Goal: Information Seeking & Learning: Learn about a topic

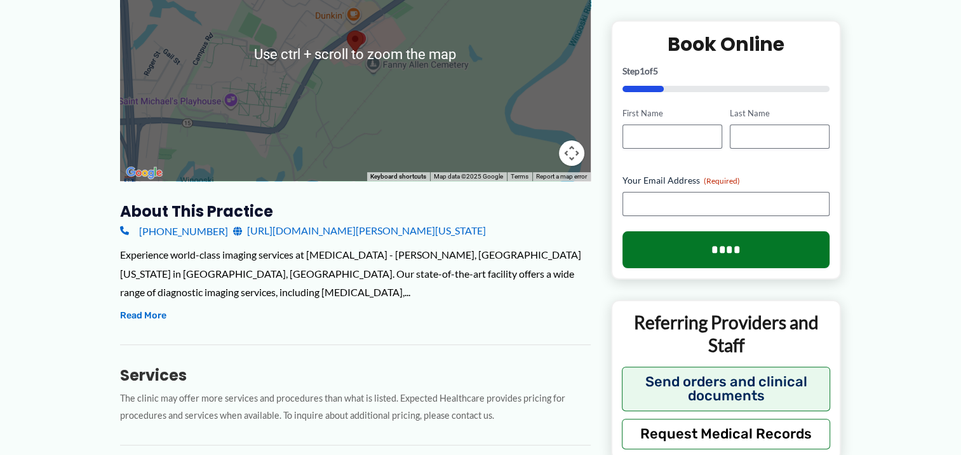
scroll to position [281, 0]
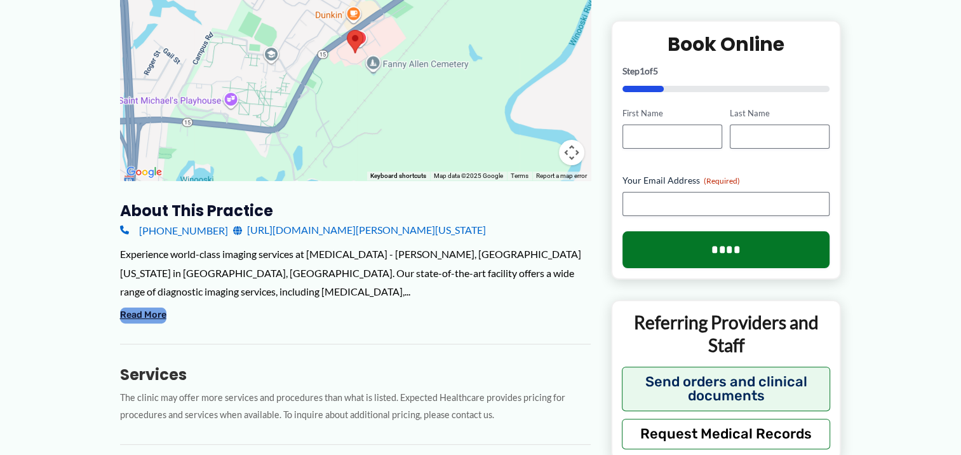
click at [165, 318] on button "Read More" at bounding box center [143, 314] width 46 height 15
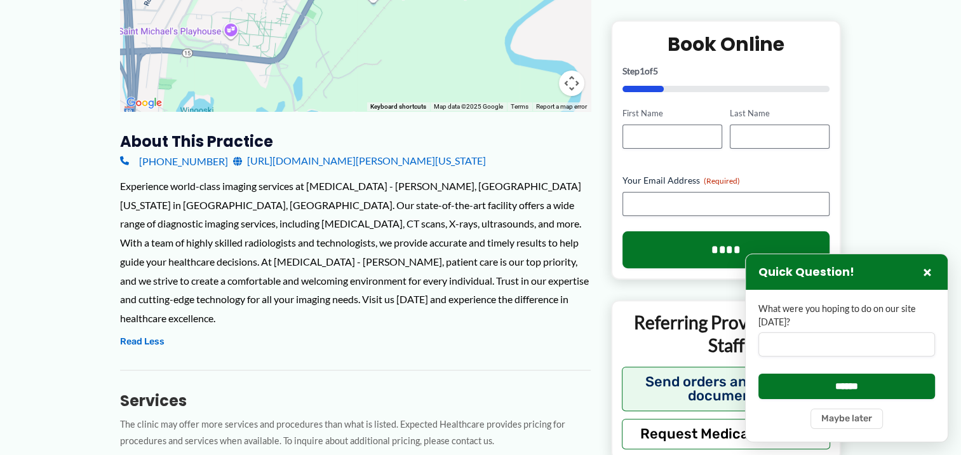
scroll to position [307, 0]
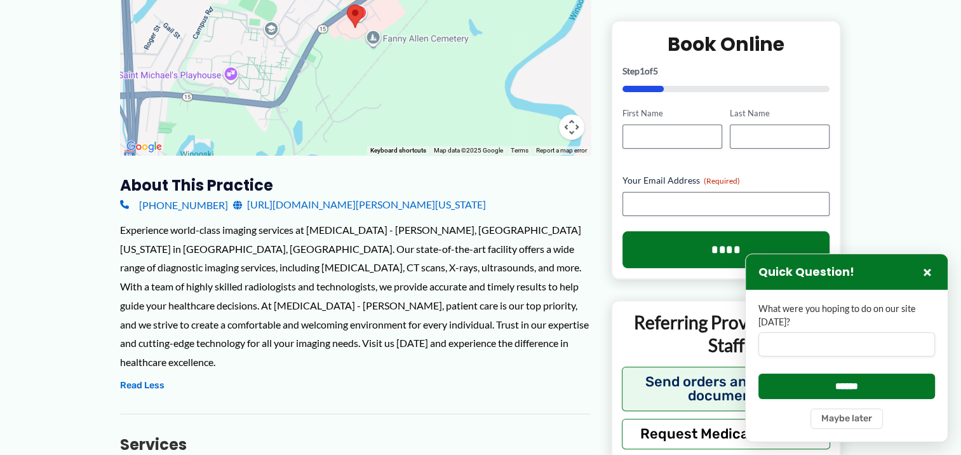
drag, startPoint x: 306, startPoint y: 316, endPoint x: 236, endPoint y: 309, distance: 70.3
click at [236, 309] on div "Experience world-class imaging services at [MEDICAL_DATA] - [PERSON_NAME], [GEO…" at bounding box center [355, 295] width 471 height 151
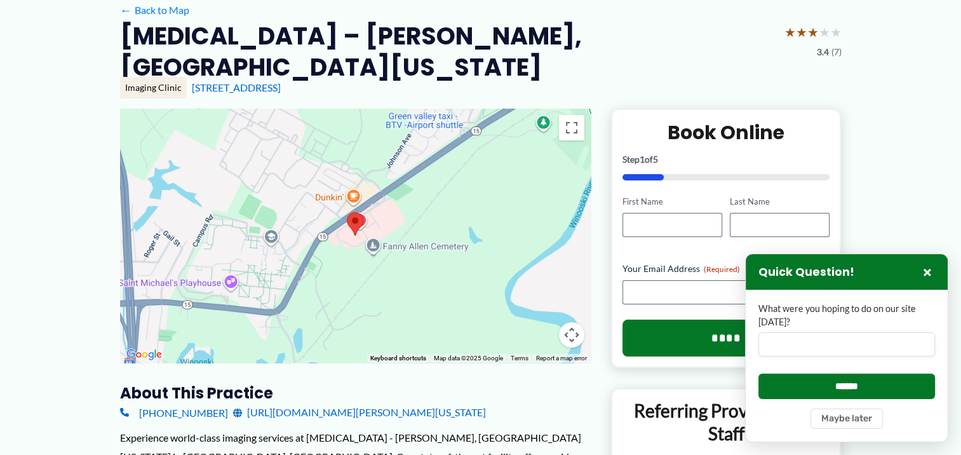
scroll to position [94, 0]
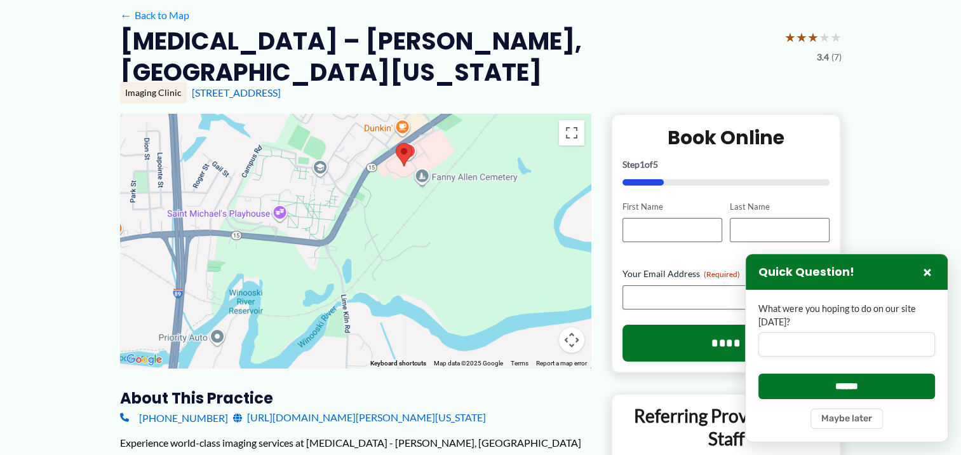
drag, startPoint x: 438, startPoint y: 183, endPoint x: 488, endPoint y: 109, distance: 89.1
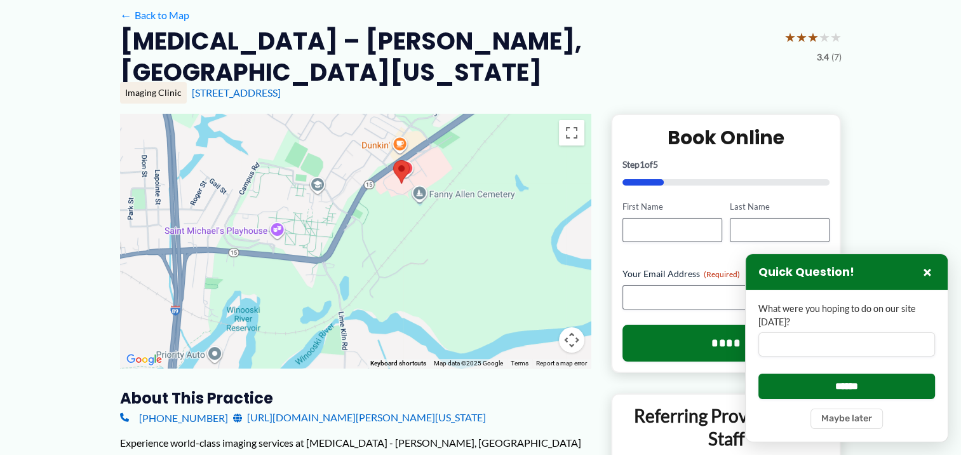
drag, startPoint x: 376, startPoint y: 315, endPoint x: 375, endPoint y: 331, distance: 15.9
click at [375, 331] on div at bounding box center [355, 241] width 471 height 254
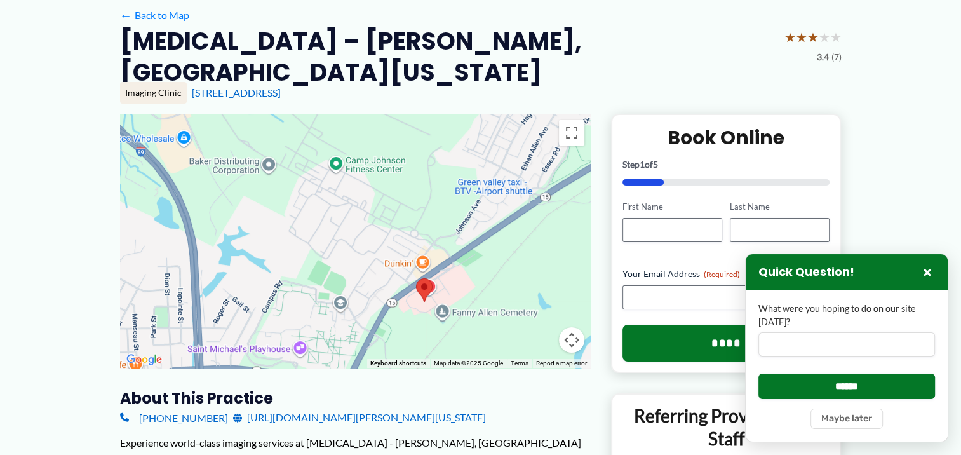
drag, startPoint x: 300, startPoint y: 233, endPoint x: 325, endPoint y: 360, distance: 129.4
click at [325, 360] on div at bounding box center [355, 241] width 471 height 254
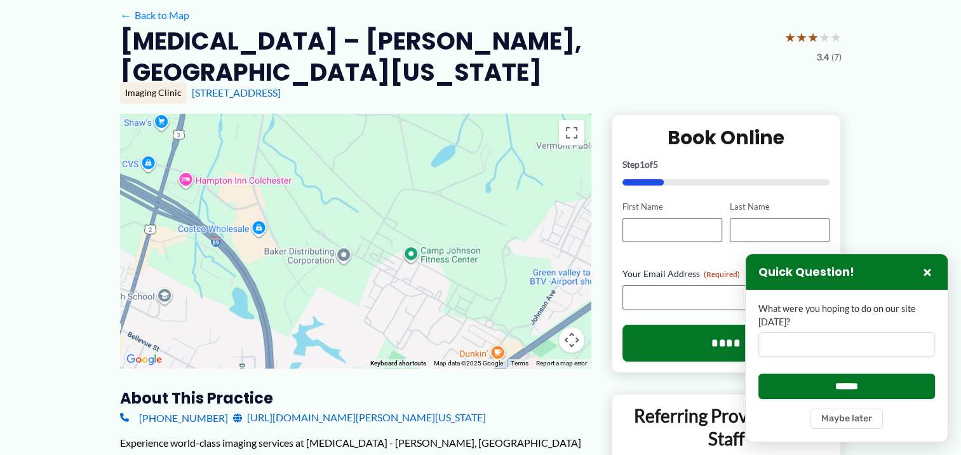
drag, startPoint x: 320, startPoint y: 245, endPoint x: 394, endPoint y: 332, distance: 114.0
click at [394, 332] on div at bounding box center [355, 241] width 471 height 254
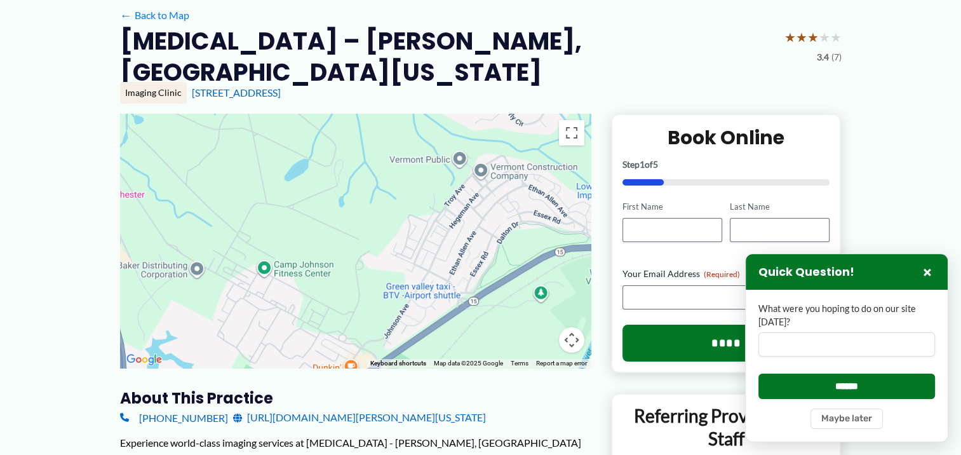
drag, startPoint x: 299, startPoint y: 281, endPoint x: 145, endPoint y: 295, distance: 154.3
click at [145, 295] on div at bounding box center [355, 241] width 471 height 254
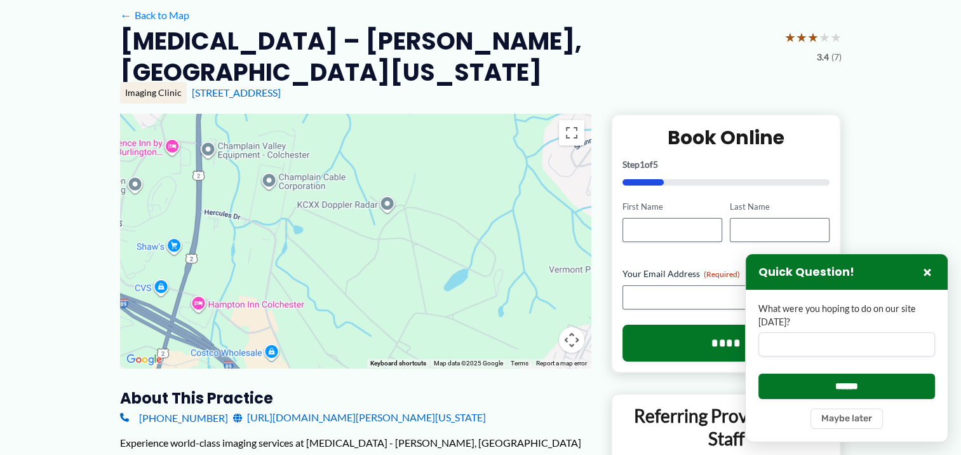
drag, startPoint x: 344, startPoint y: 220, endPoint x: 504, endPoint y: 330, distance: 194.7
click at [504, 330] on div at bounding box center [355, 241] width 471 height 254
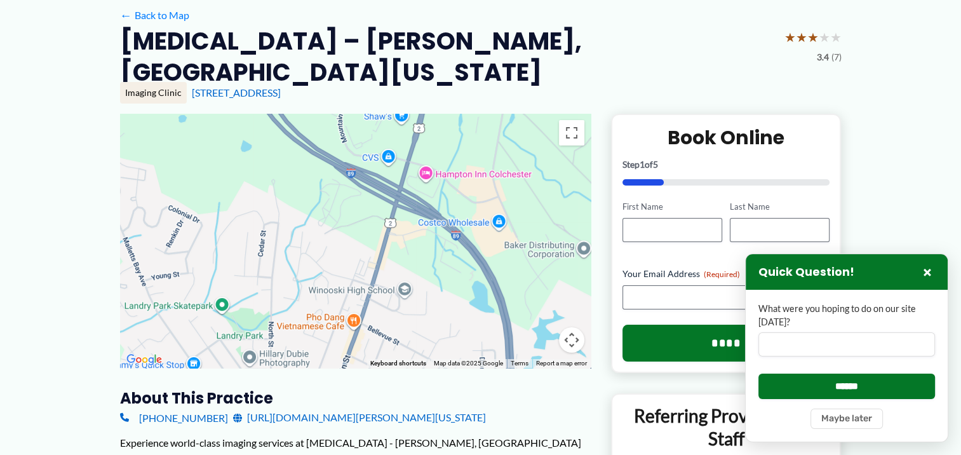
drag, startPoint x: 310, startPoint y: 264, endPoint x: 541, endPoint y: 127, distance: 268.8
click at [541, 127] on div at bounding box center [355, 241] width 471 height 254
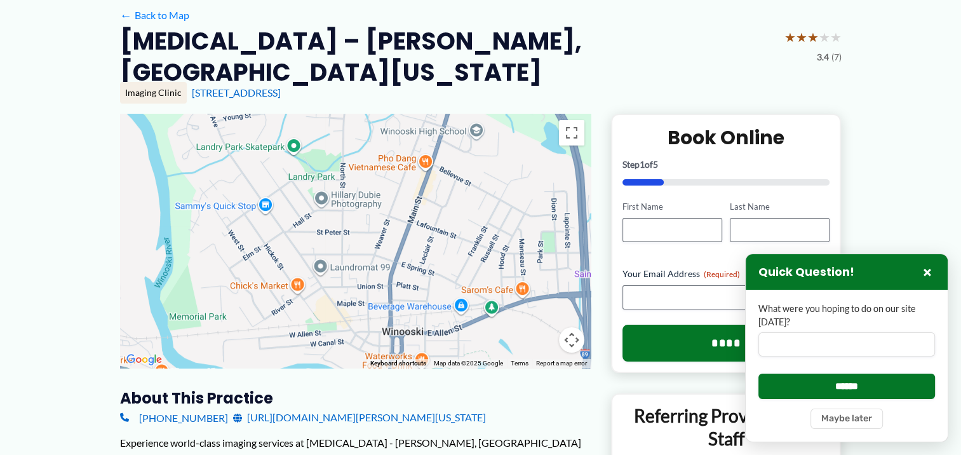
drag, startPoint x: 348, startPoint y: 288, endPoint x: 413, endPoint y: 137, distance: 164.5
click at [413, 137] on div at bounding box center [355, 241] width 471 height 254
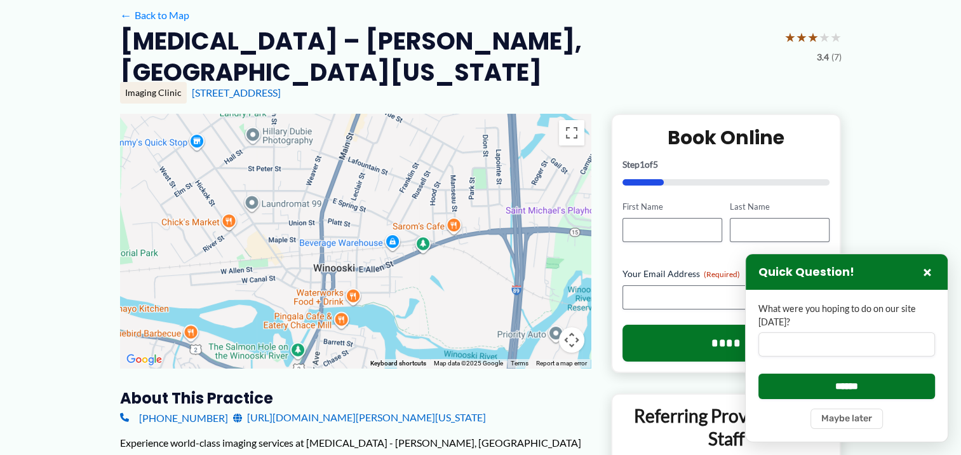
drag, startPoint x: 355, startPoint y: 246, endPoint x: 285, endPoint y: 180, distance: 96.2
click at [285, 180] on div at bounding box center [355, 241] width 471 height 254
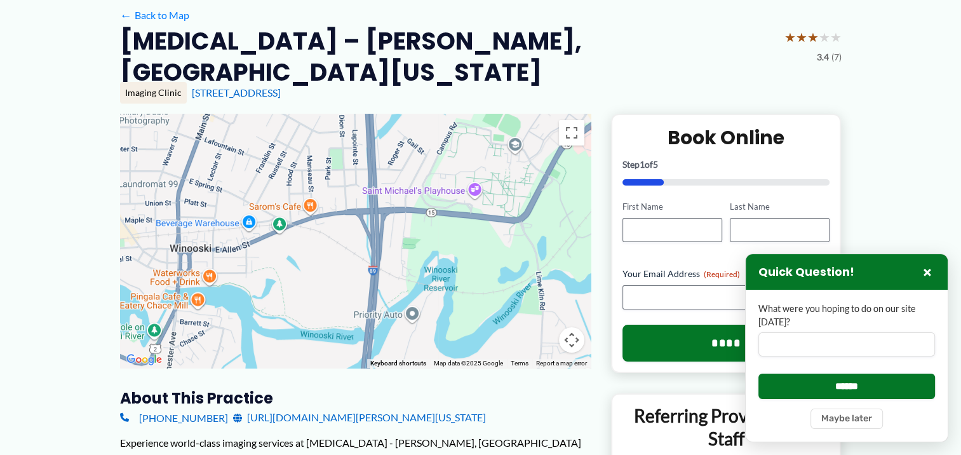
drag, startPoint x: 415, startPoint y: 285, endPoint x: 269, endPoint y: 261, distance: 148.0
click at [269, 261] on div at bounding box center [355, 241] width 471 height 254
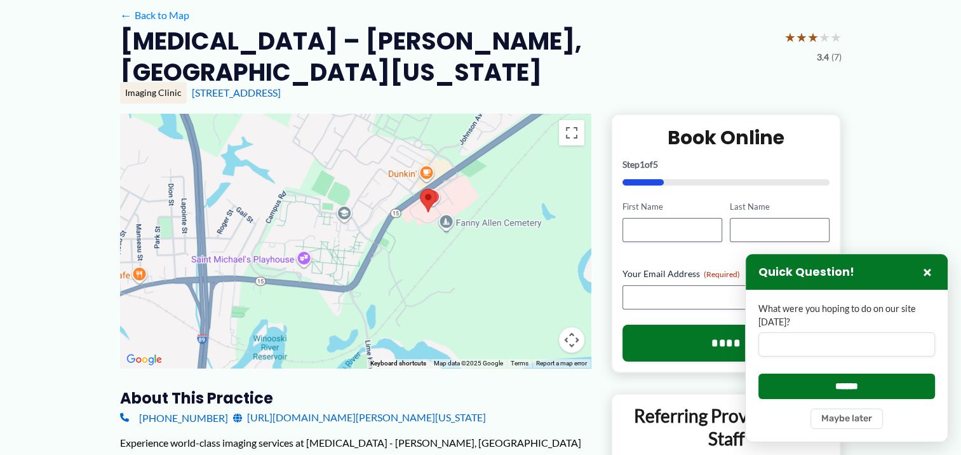
drag, startPoint x: 466, startPoint y: 236, endPoint x: 293, endPoint y: 304, distance: 185.7
click at [293, 304] on div at bounding box center [355, 241] width 471 height 254
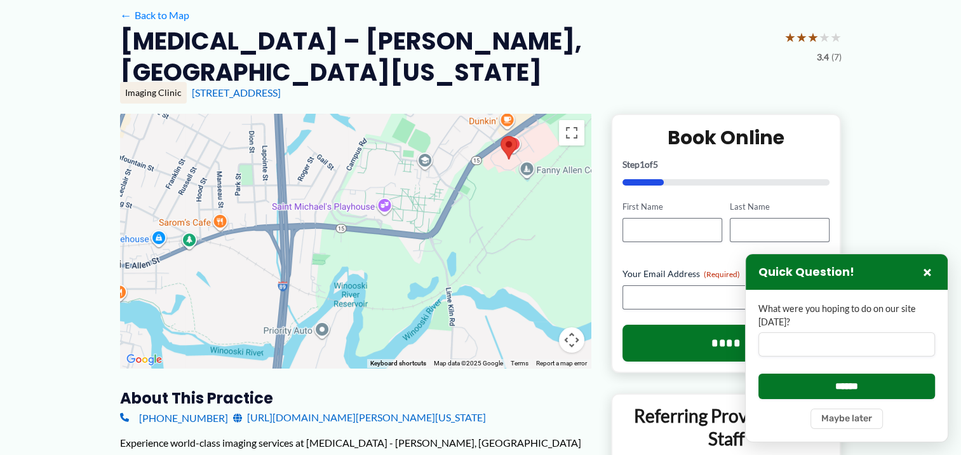
drag, startPoint x: 364, startPoint y: 282, endPoint x: 451, endPoint y: 226, distance: 103.4
click at [451, 226] on div at bounding box center [355, 241] width 471 height 254
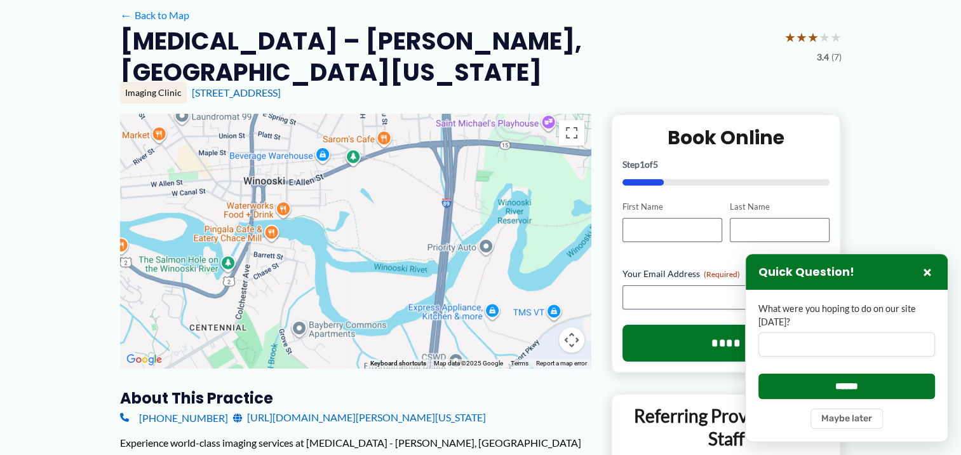
drag, startPoint x: 322, startPoint y: 272, endPoint x: 488, endPoint y: 188, distance: 186.6
click at [488, 188] on div at bounding box center [355, 241] width 471 height 254
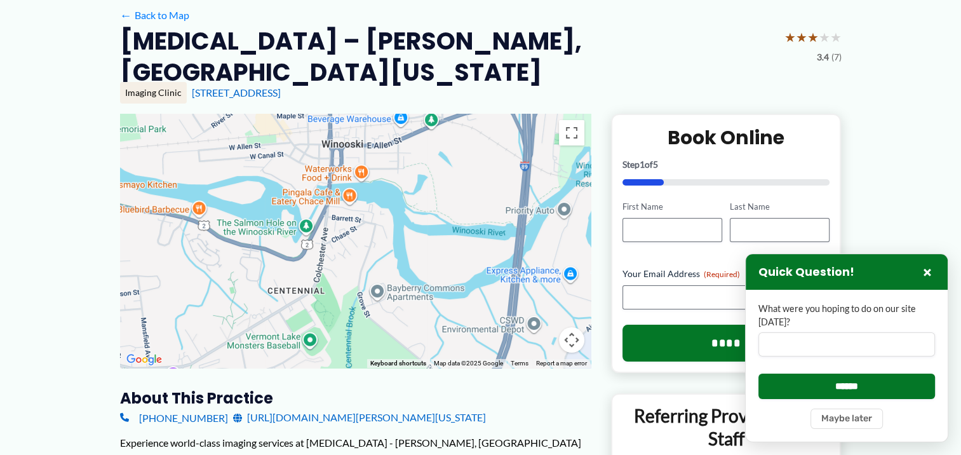
drag, startPoint x: 322, startPoint y: 297, endPoint x: 393, endPoint y: 264, distance: 78.4
click at [393, 264] on div at bounding box center [355, 241] width 471 height 254
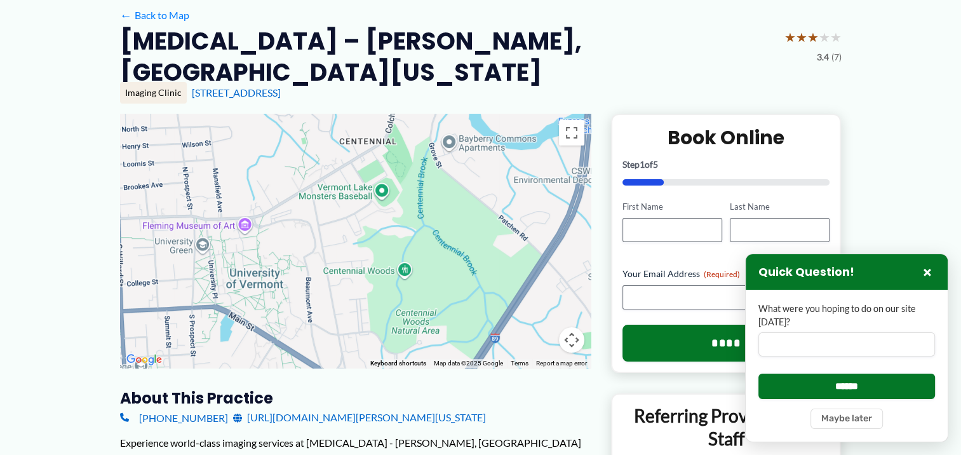
drag, startPoint x: 333, startPoint y: 324, endPoint x: 407, endPoint y: 171, distance: 169.9
click at [407, 171] on div at bounding box center [355, 241] width 471 height 254
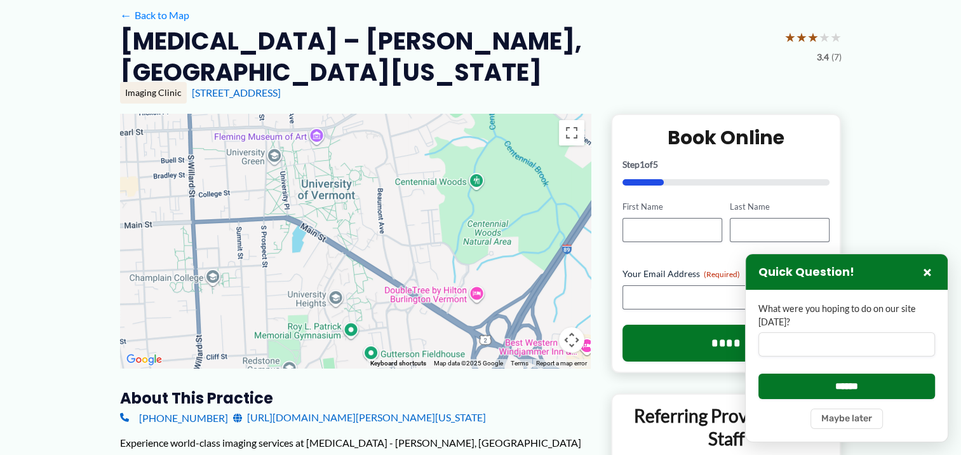
drag, startPoint x: 307, startPoint y: 299, endPoint x: 386, endPoint y: 201, distance: 125.7
click at [386, 201] on div at bounding box center [355, 241] width 471 height 254
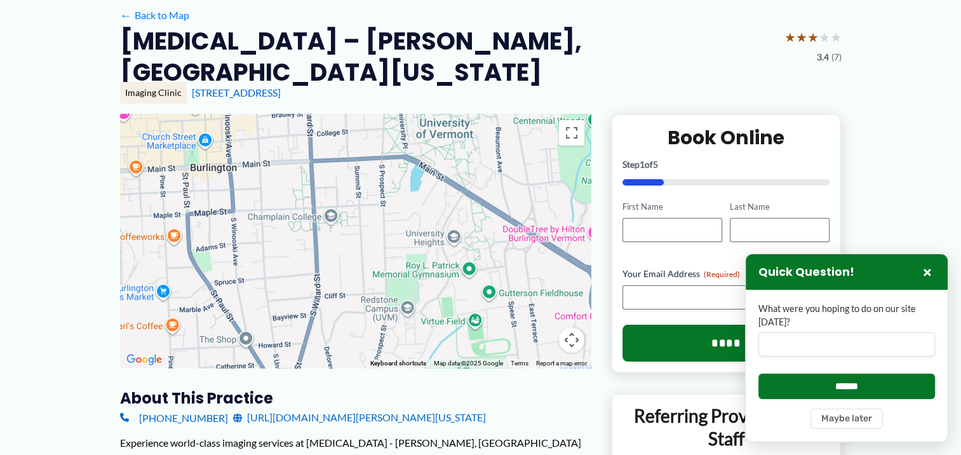
drag, startPoint x: 307, startPoint y: 265, endPoint x: 426, endPoint y: 206, distance: 132.7
click at [426, 206] on div at bounding box center [355, 241] width 471 height 254
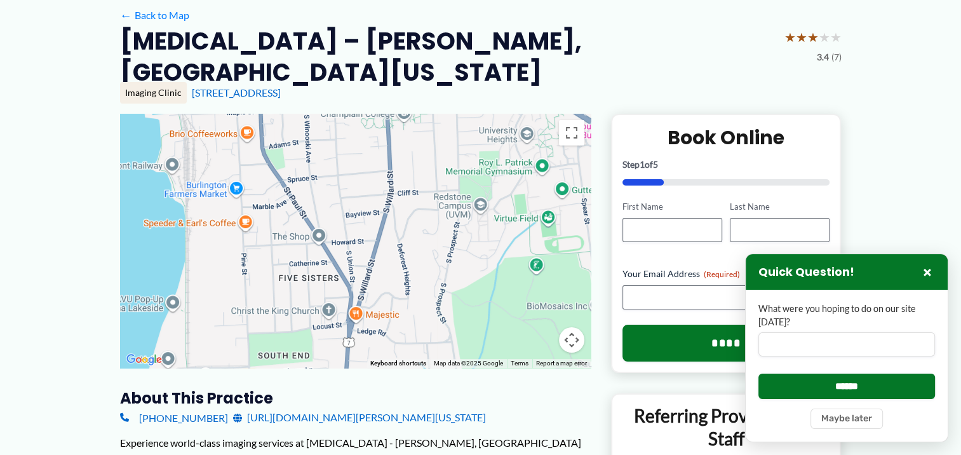
drag, startPoint x: 346, startPoint y: 267, endPoint x: 432, endPoint y: 166, distance: 132.9
click at [432, 166] on div at bounding box center [355, 241] width 471 height 254
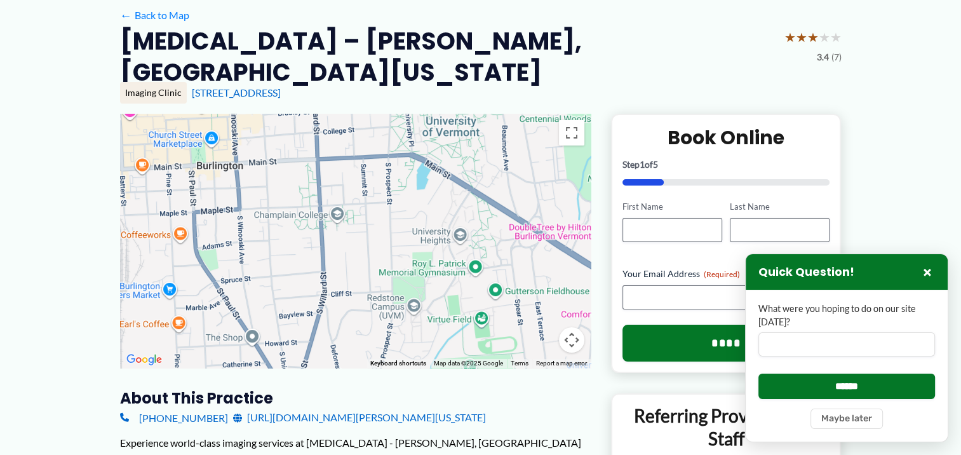
drag, startPoint x: 403, startPoint y: 178, endPoint x: 311, endPoint y: 279, distance: 137.2
click at [310, 283] on div at bounding box center [355, 241] width 471 height 254
